Goal: Task Accomplishment & Management: Manage account settings

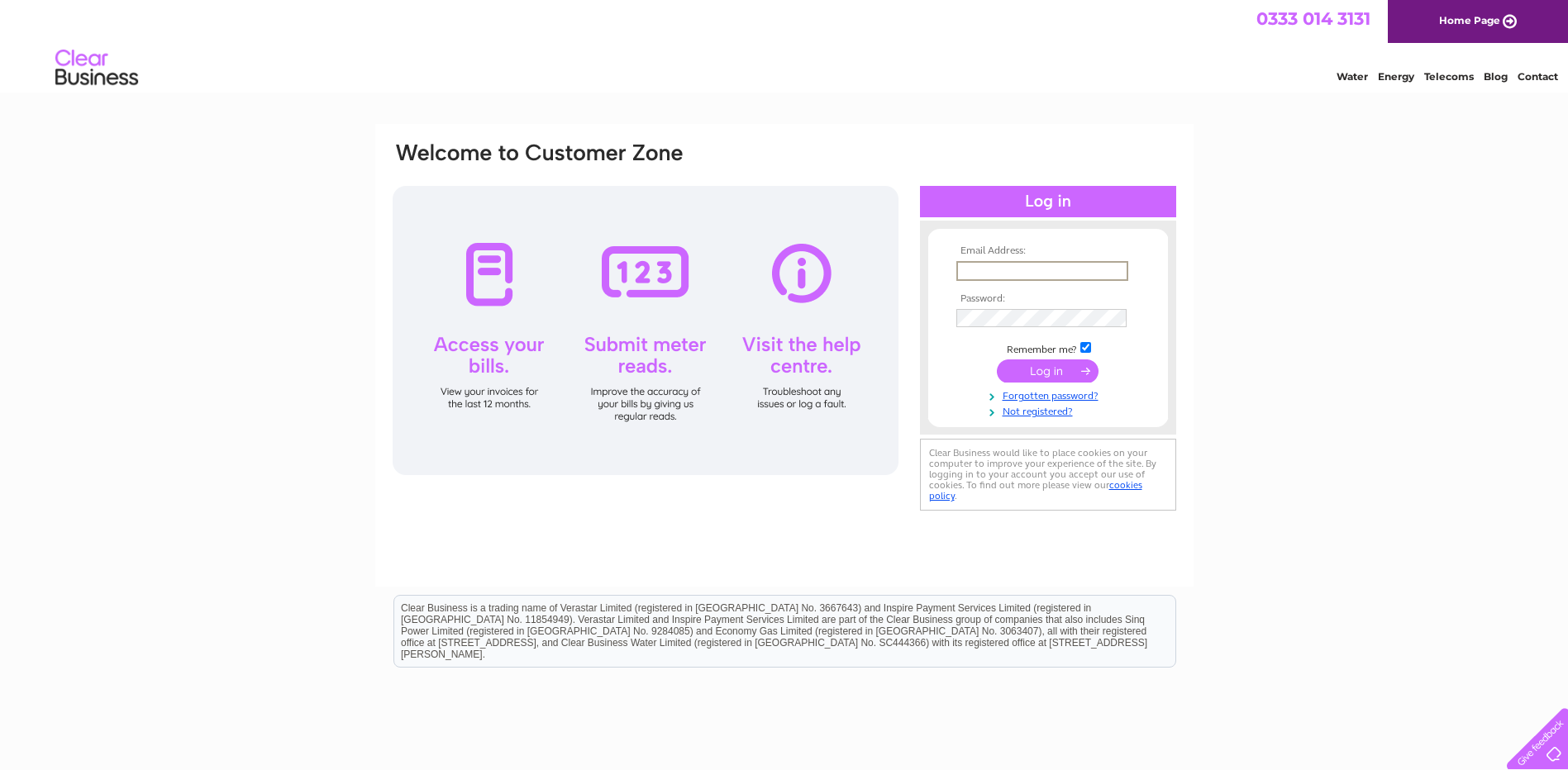
click at [1000, 266] on input "text" at bounding box center [1042, 271] width 172 height 20
type input "[EMAIL_ADDRESS][DOMAIN_NAME]"
click at [1013, 366] on input "submit" at bounding box center [1048, 371] width 102 height 23
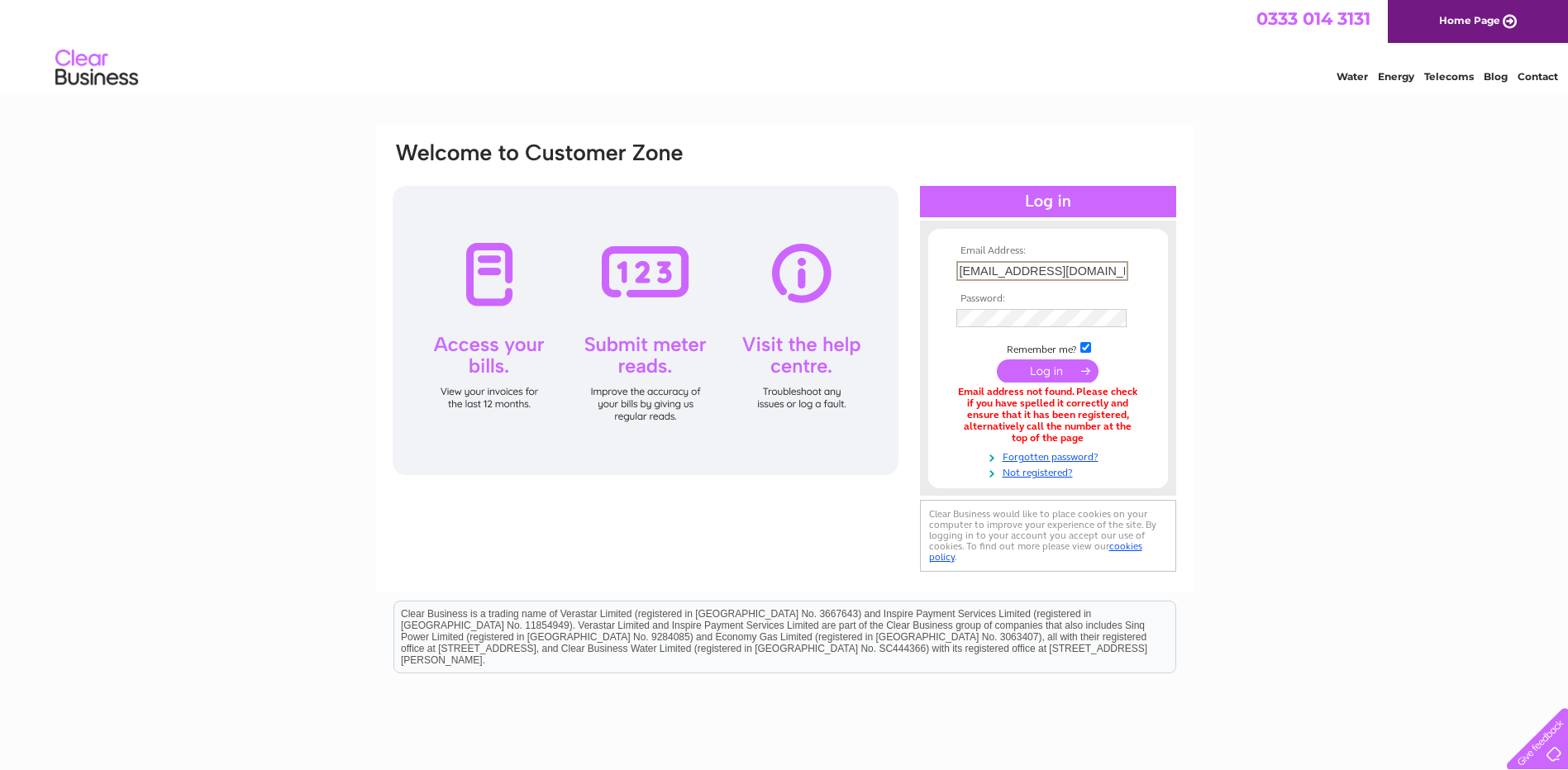
click at [1067, 268] on input "[EMAIL_ADDRESS][DOMAIN_NAME]" at bounding box center [1042, 271] width 172 height 20
type input "v"
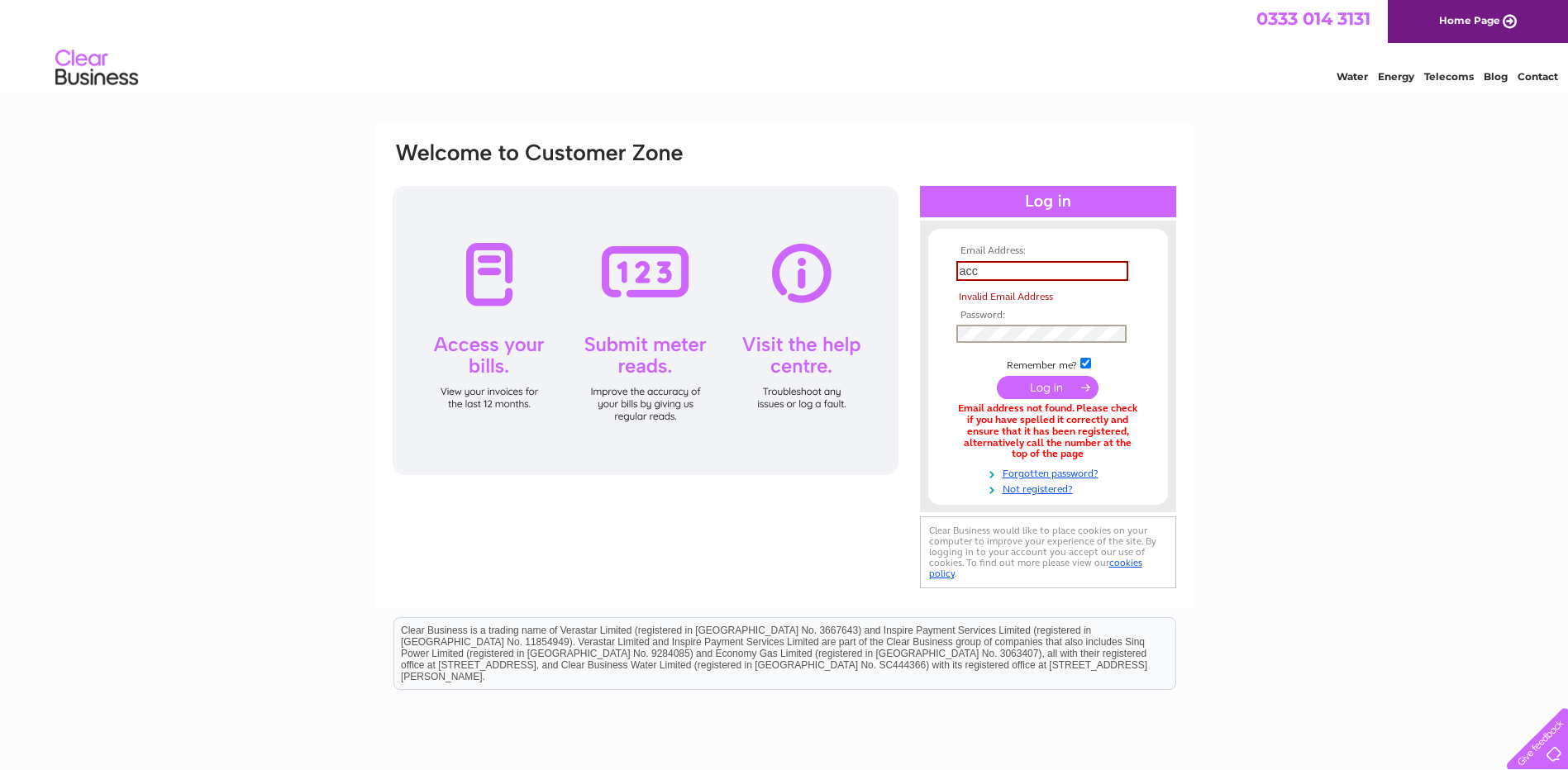
click at [975, 321] on td at bounding box center [1048, 334] width 192 height 27
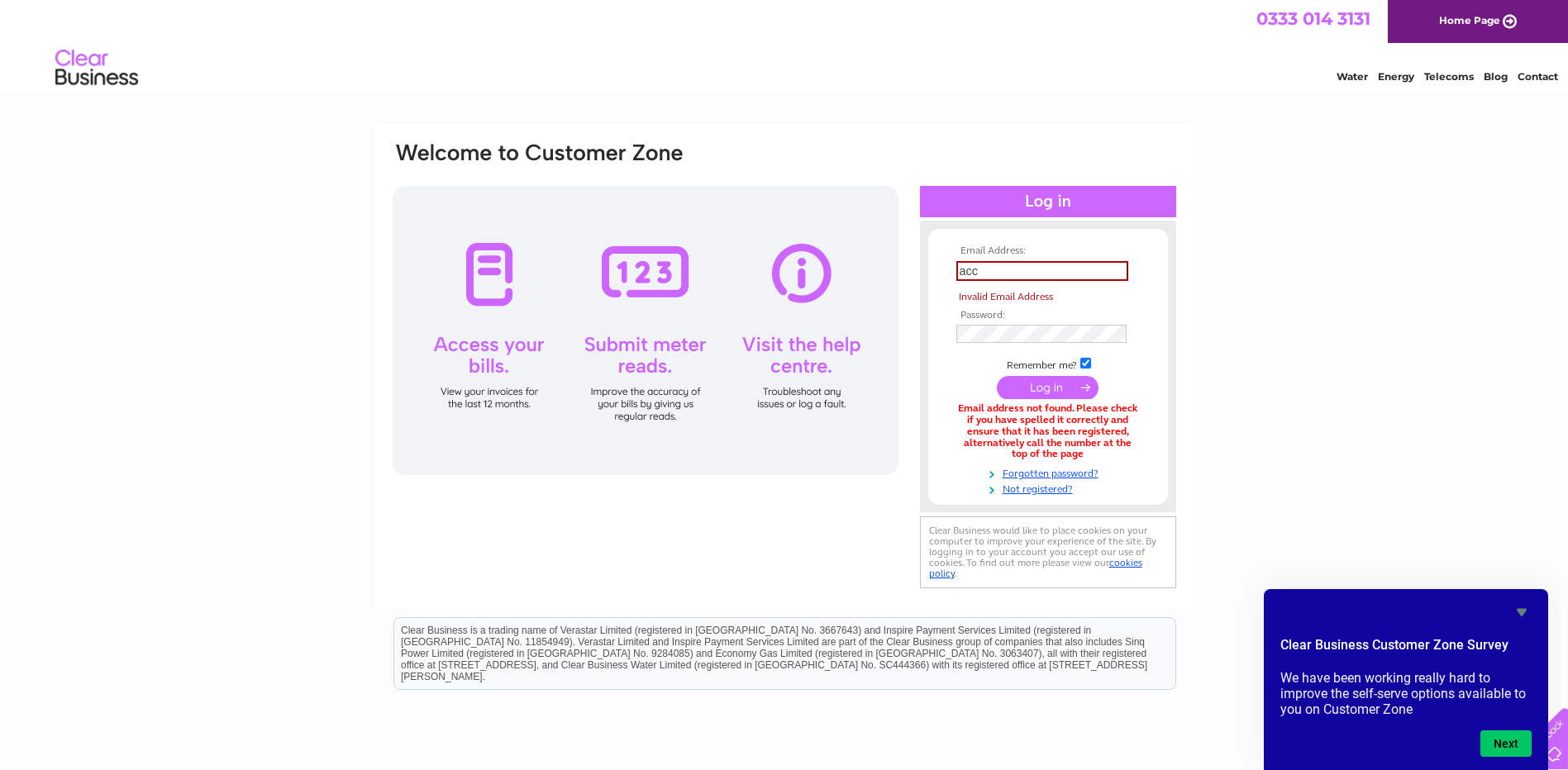
click at [1013, 384] on input "submit" at bounding box center [1048, 387] width 102 height 23
click at [1002, 269] on input "acc" at bounding box center [1042, 271] width 172 height 20
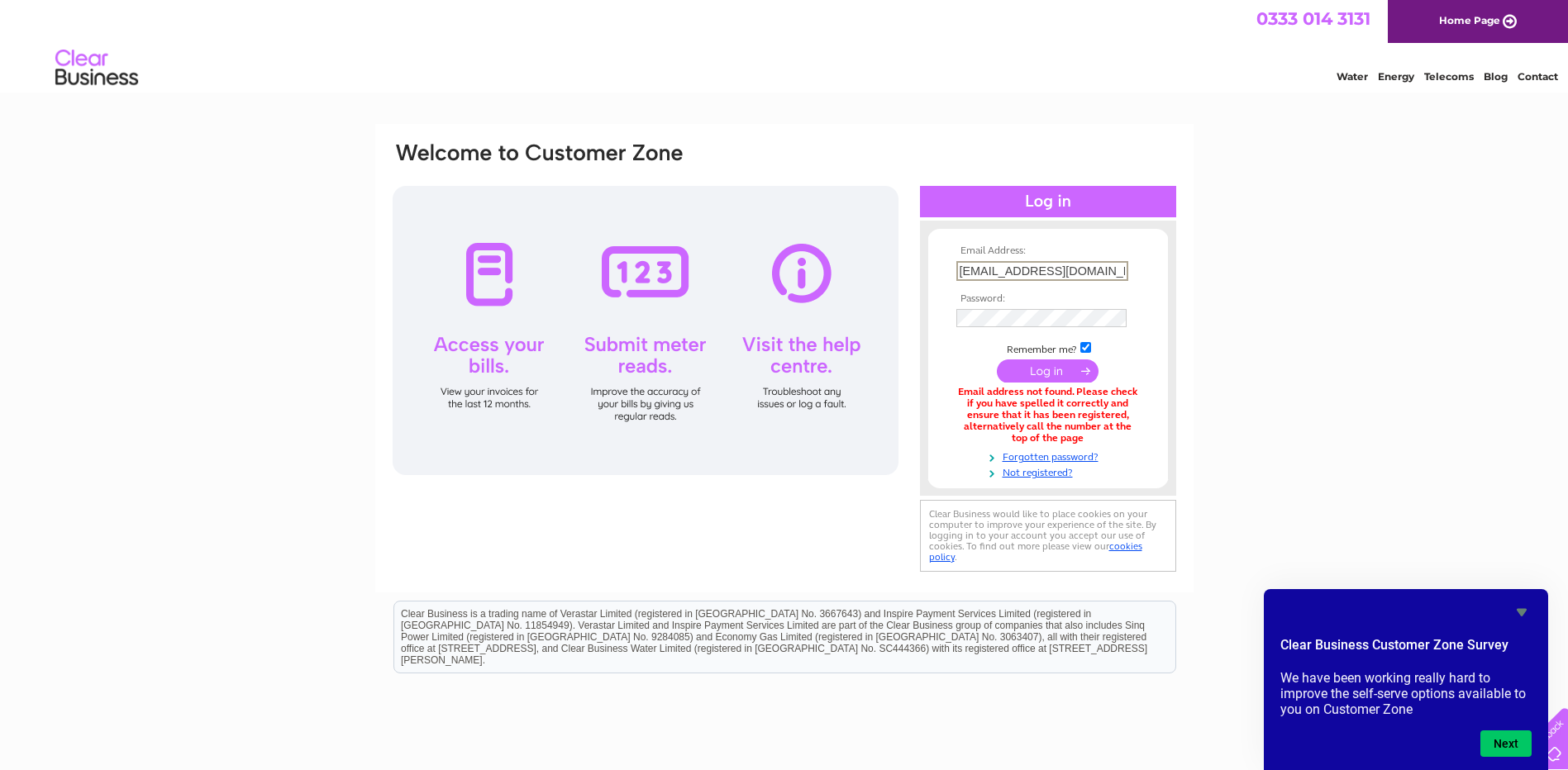
click at [1063, 274] on input "[EMAIL_ADDRESS][DOMAIN_NAME]" at bounding box center [1042, 271] width 172 height 20
type input "v"
type input "[EMAIL_ADDRESS][DOMAIN_NAME]"
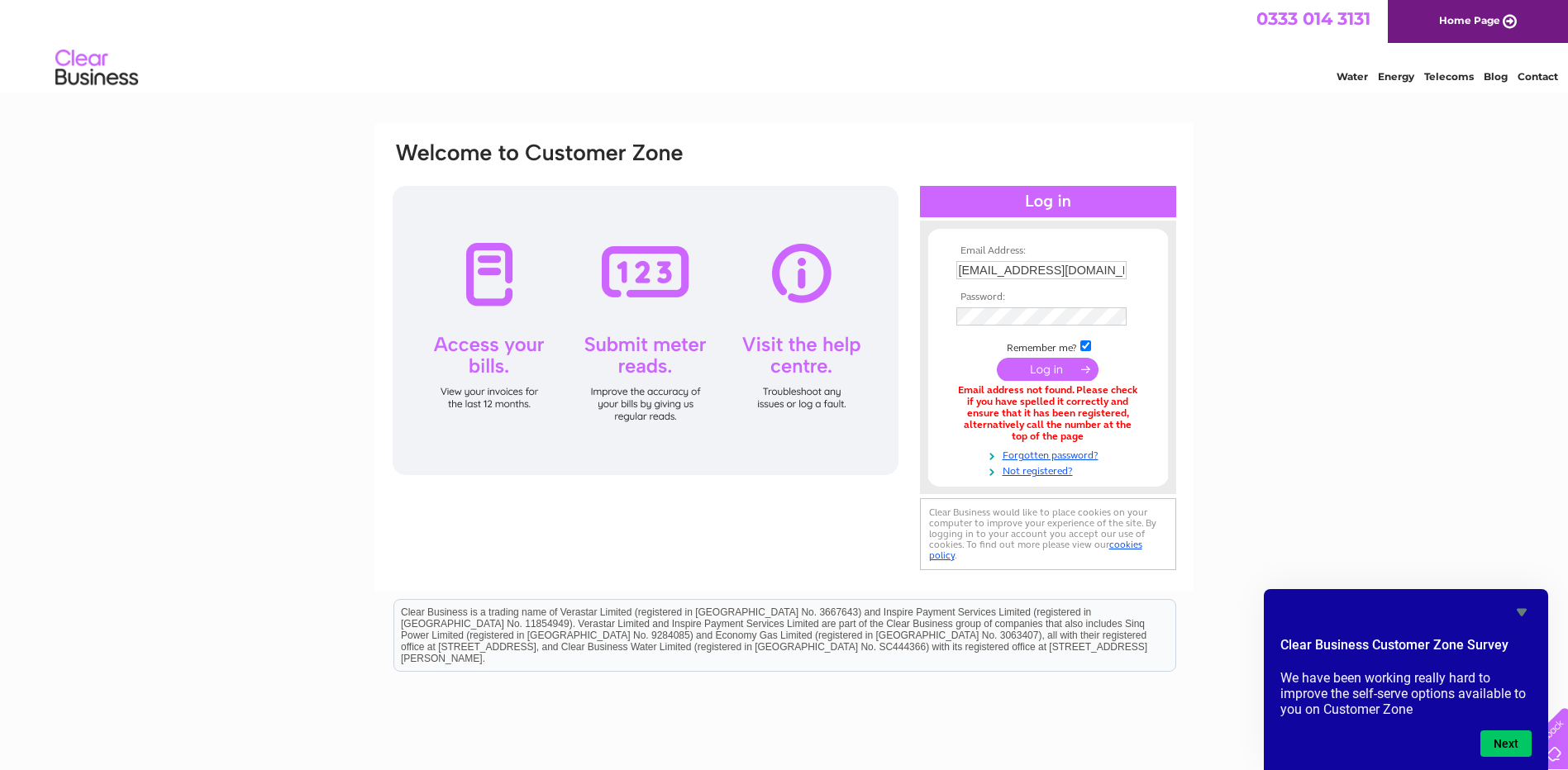
click at [1419, 390] on div "Email Address: [EMAIL_ADDRESS][DOMAIN_NAME] Password:" at bounding box center [784, 499] width 1568 height 749
click at [1033, 366] on input "submit" at bounding box center [1048, 369] width 102 height 23
